Goal: Task Accomplishment & Management: Use online tool/utility

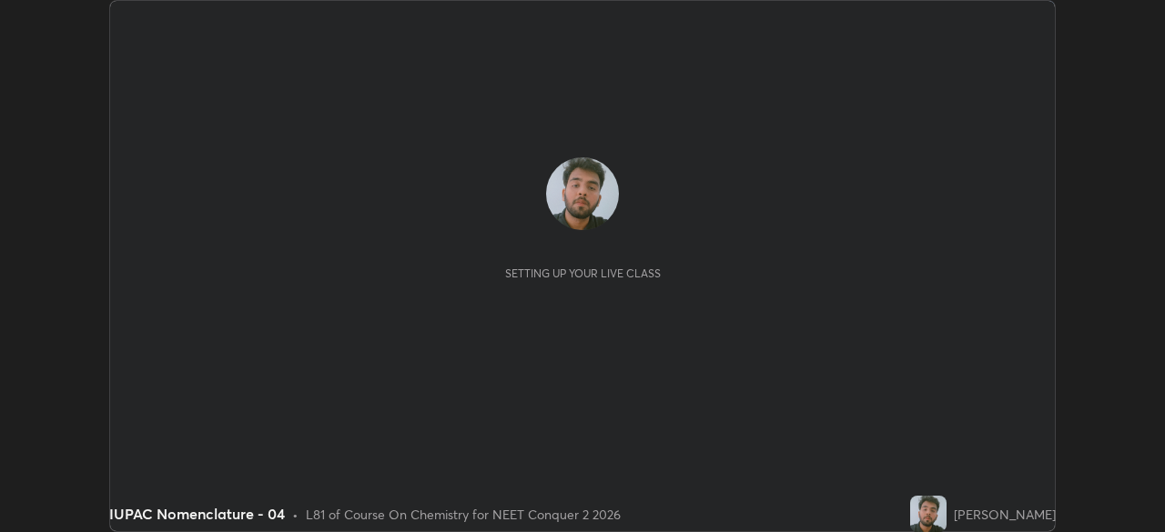
scroll to position [532, 1164]
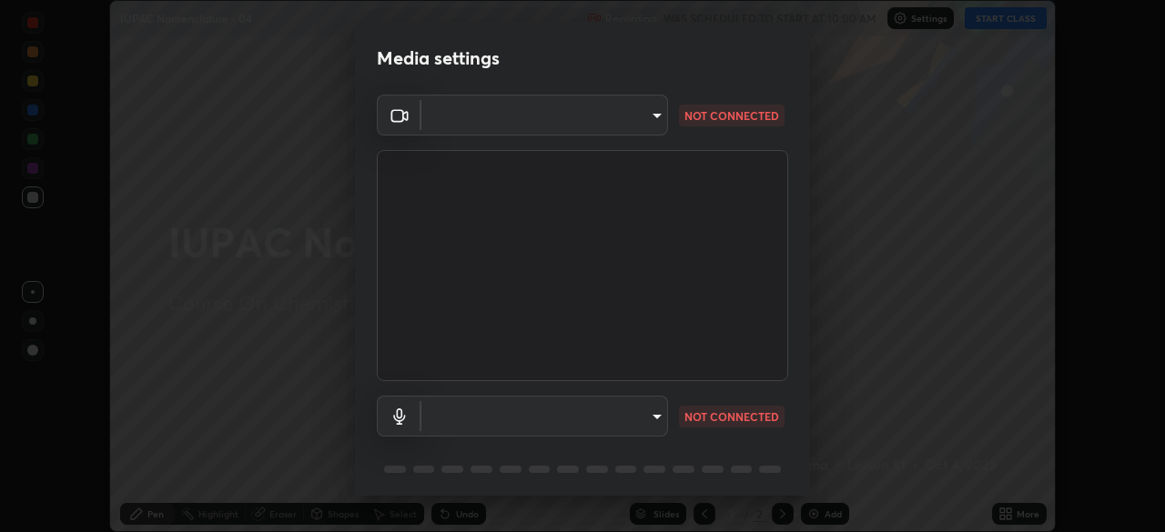
type input "8e51ced37930e971e34d94304a72bdf124377ca82fa83f25b6b4e34e328f1921"
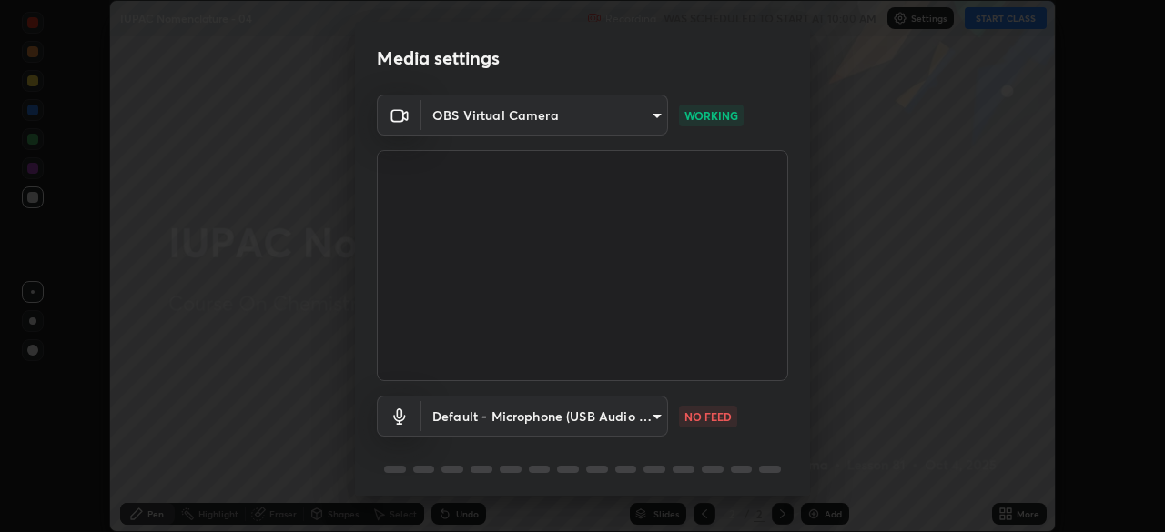
scroll to position [65, 0]
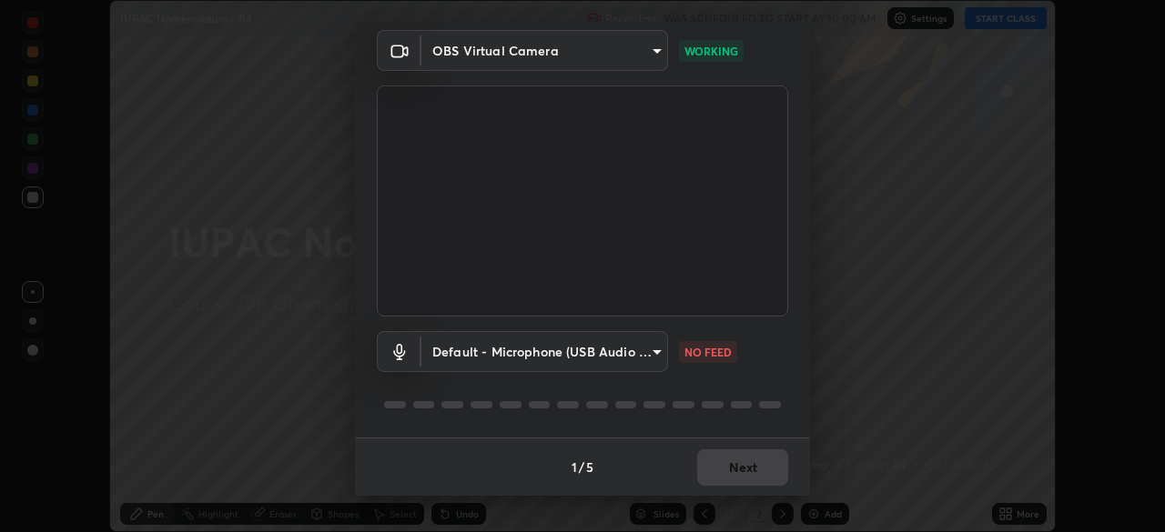
click at [620, 362] on body "Erase all IUPAC Nomenclature - 04 Recording WAS SCHEDULED TO START AT 10:00 AM …" at bounding box center [582, 266] width 1165 height 532
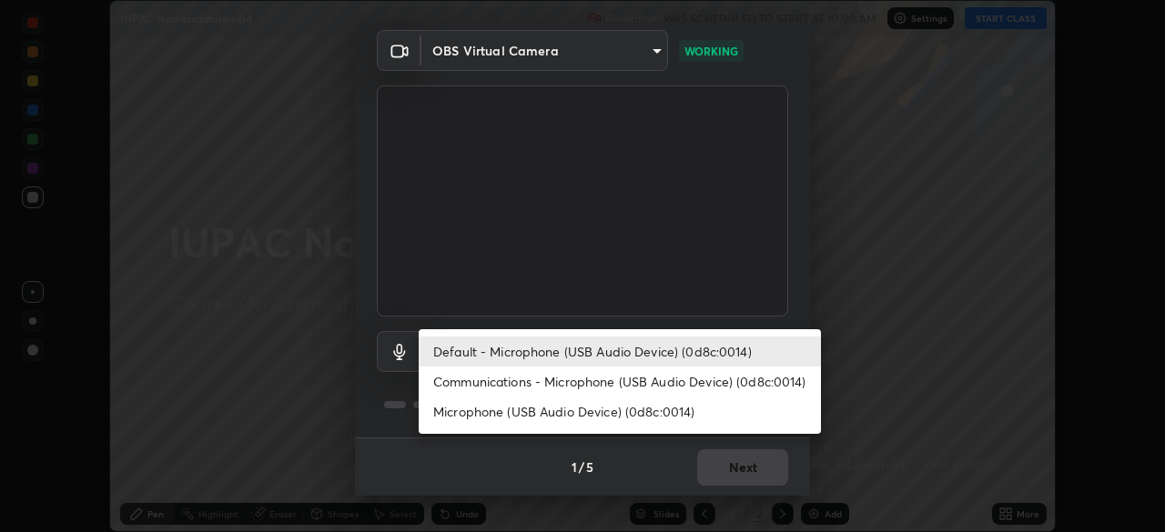
click at [604, 388] on li "Communications - Microphone (USB Audio Device) (0d8c:0014)" at bounding box center [620, 382] width 402 height 30
type input "communications"
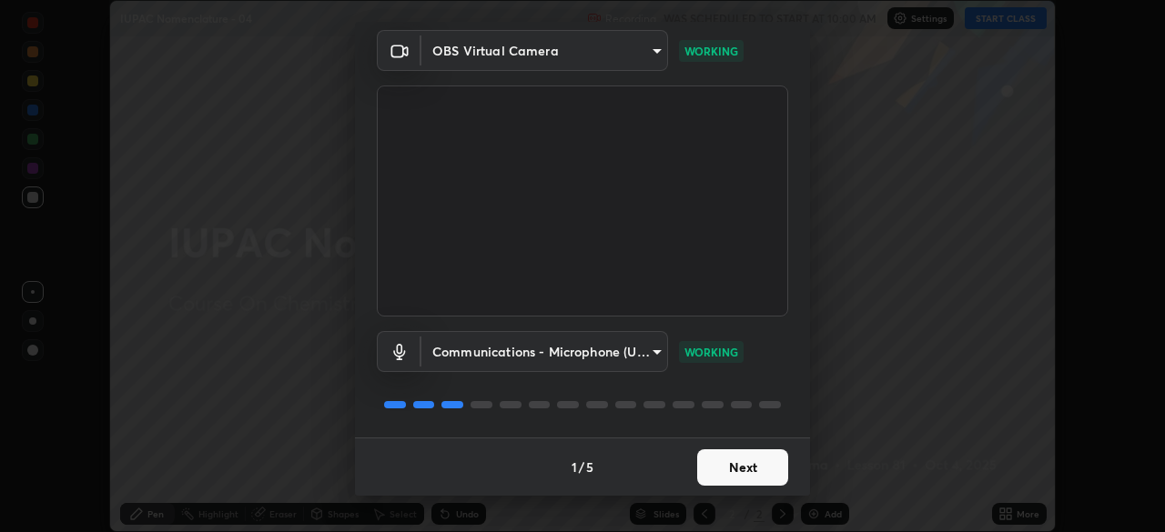
click at [732, 468] on button "Next" at bounding box center [742, 467] width 91 height 36
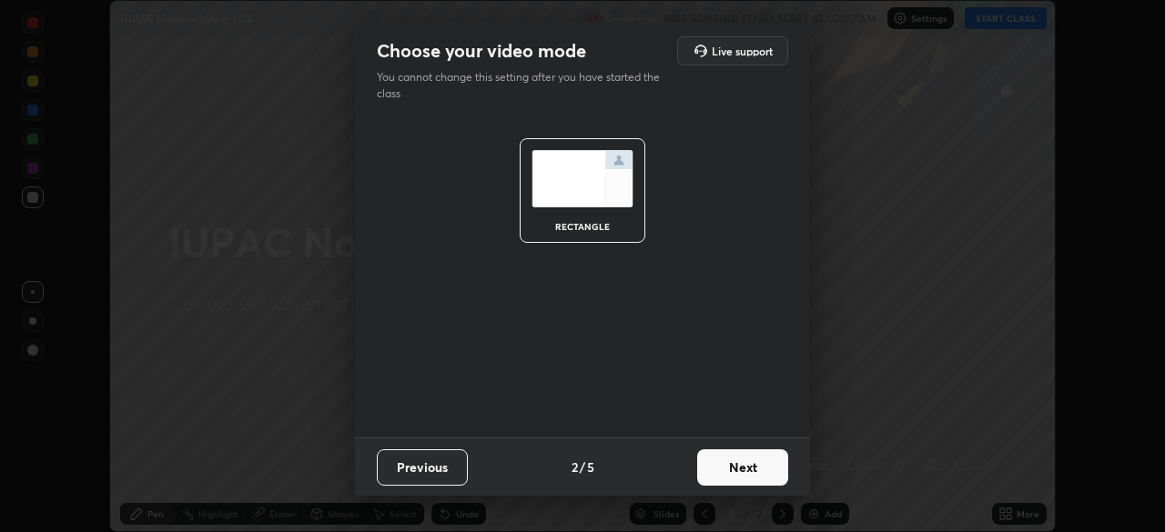
scroll to position [0, 0]
click at [733, 468] on button "Next" at bounding box center [742, 467] width 91 height 36
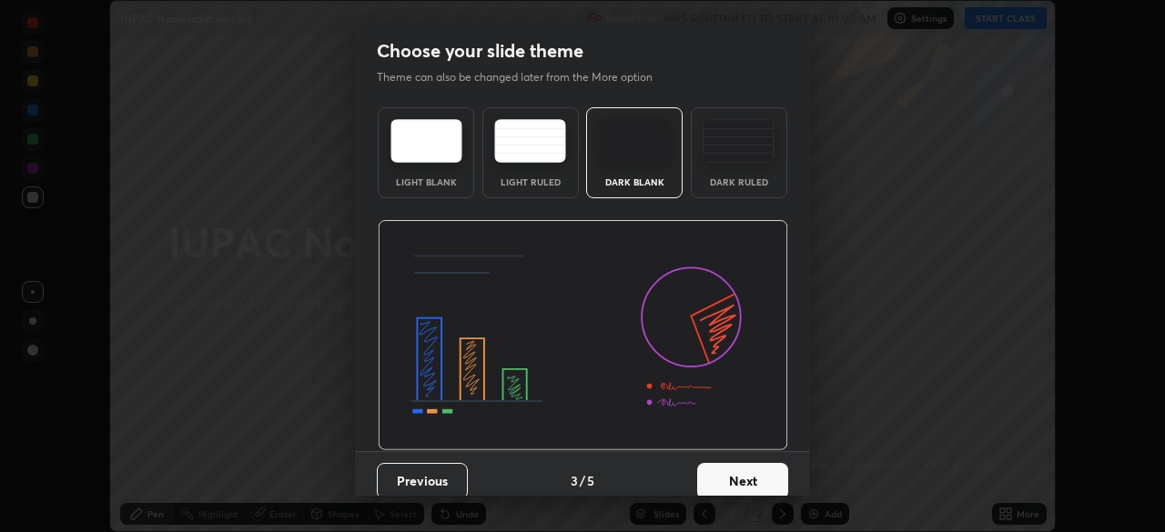
scroll to position [14, 0]
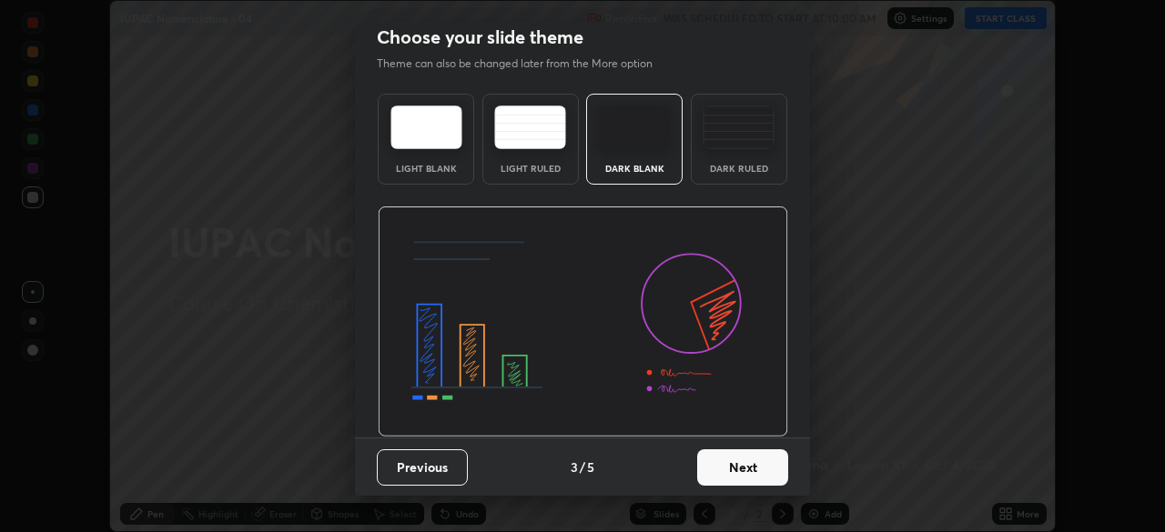
click at [741, 453] on button "Next" at bounding box center [742, 467] width 91 height 36
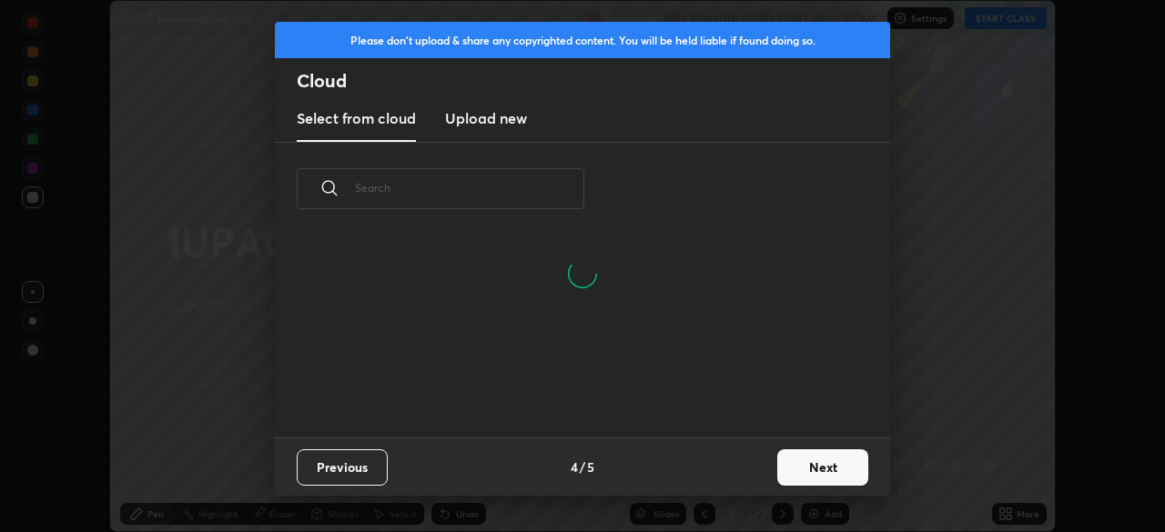
scroll to position [115, 584]
click at [834, 471] on button "Next" at bounding box center [822, 467] width 91 height 36
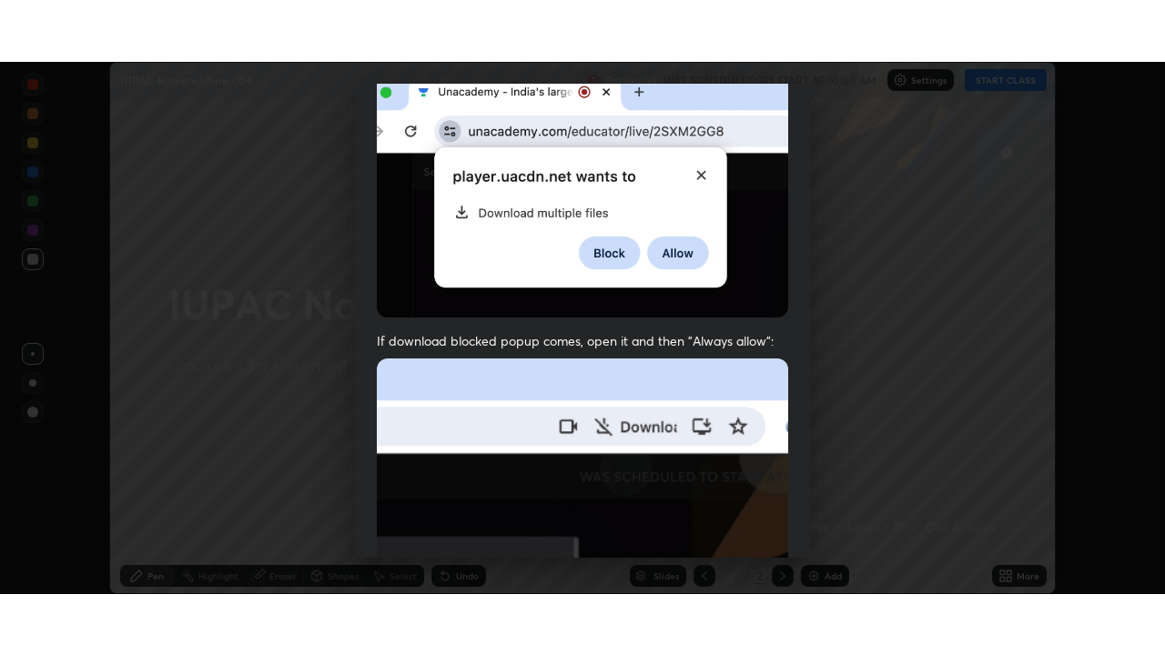
scroll to position [436, 0]
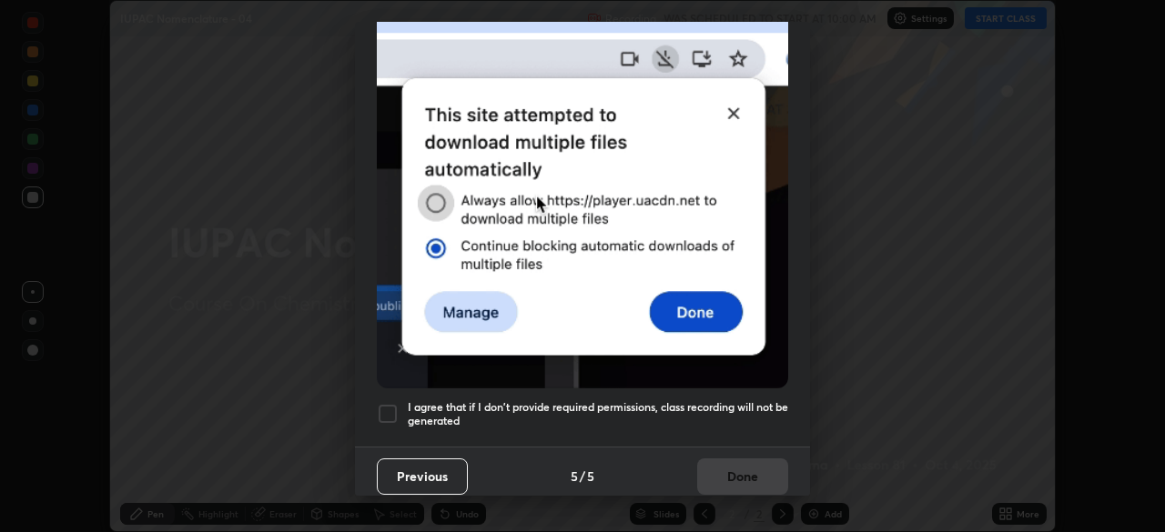
click at [392, 410] on div at bounding box center [388, 414] width 22 height 22
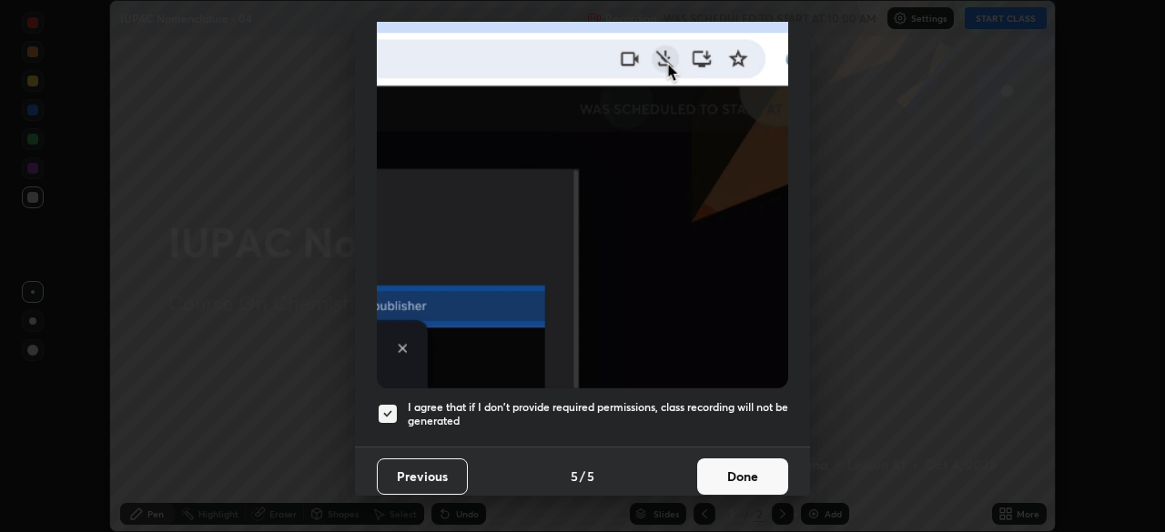
click at [749, 469] on button "Done" at bounding box center [742, 477] width 91 height 36
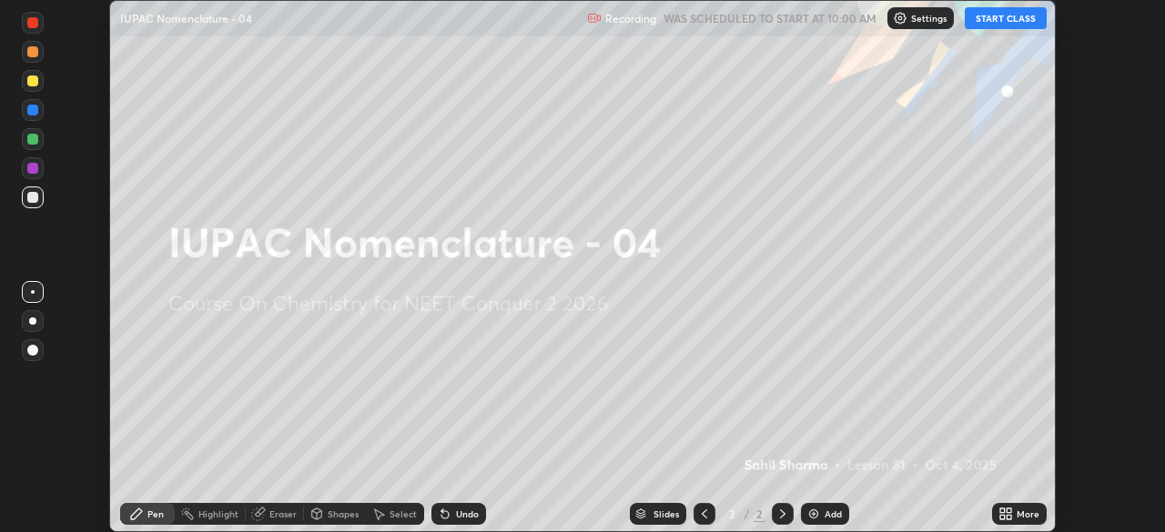
click at [1006, 516] on icon at bounding box center [1008, 517] width 5 height 5
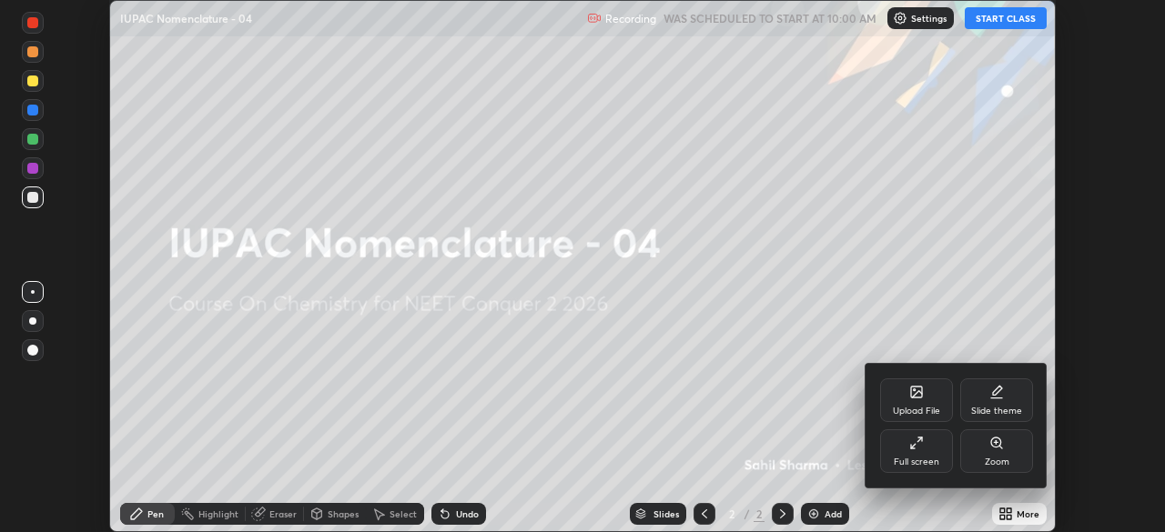
click at [925, 452] on div "Full screen" at bounding box center [916, 451] width 73 height 44
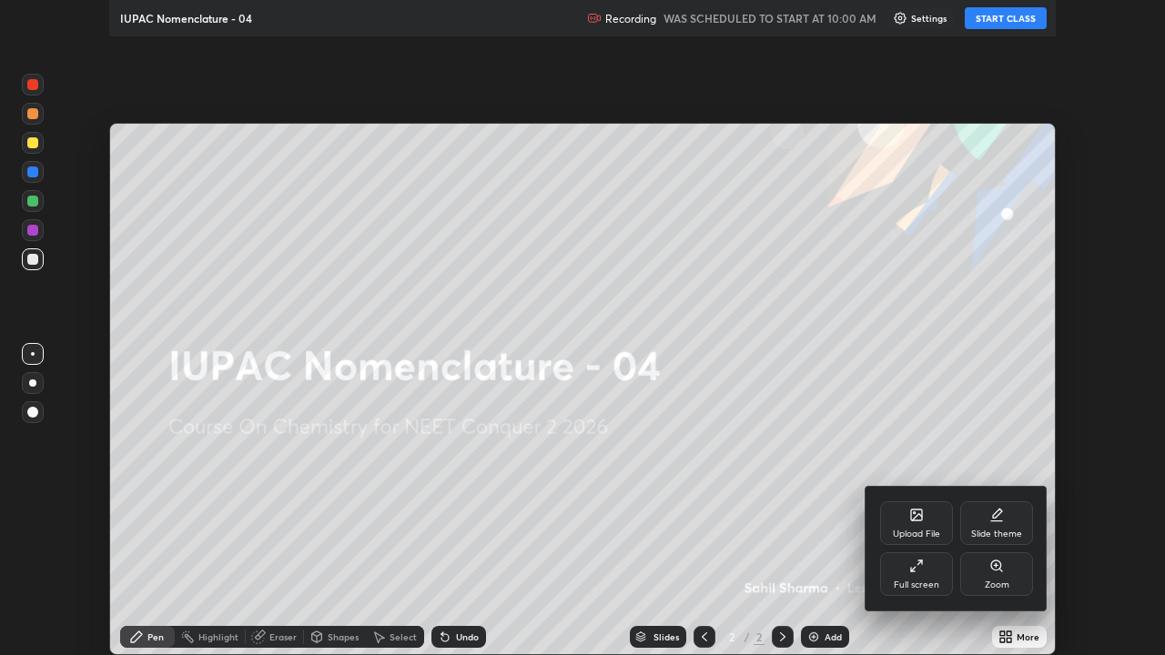
scroll to position [655, 1165]
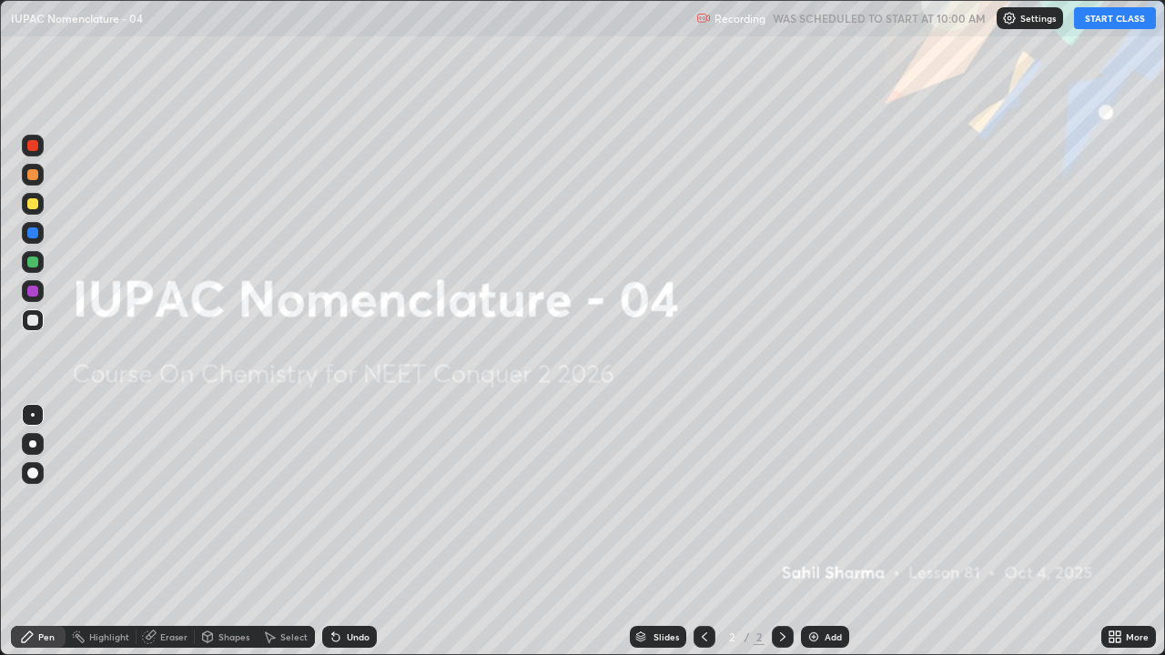
click at [1084, 15] on button "START CLASS" at bounding box center [1115, 18] width 82 height 22
click at [817, 531] on img at bounding box center [813, 637] width 15 height 15
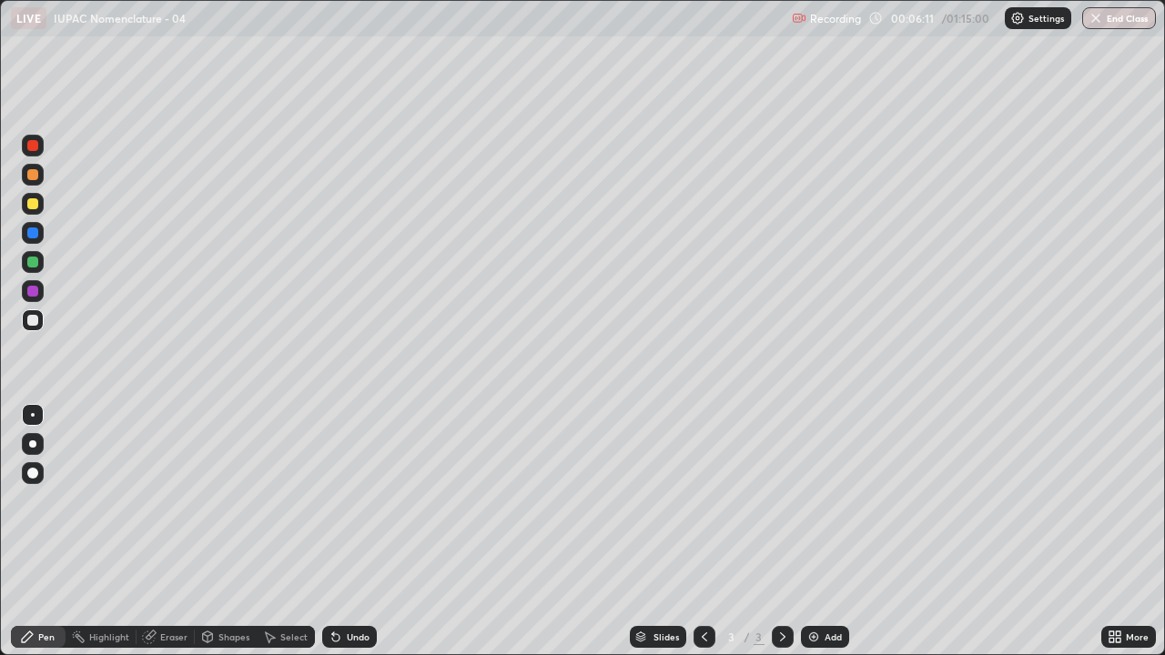
click at [32, 474] on div at bounding box center [32, 473] width 11 height 11
